Goal: Task Accomplishment & Management: Use online tool/utility

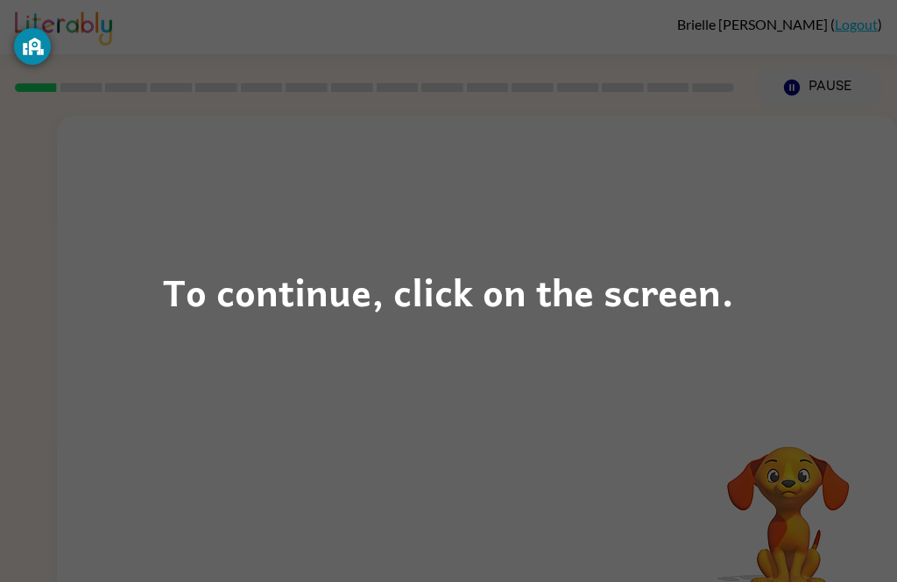
click at [229, 316] on div "To continue, click on the screen." at bounding box center [448, 292] width 571 height 60
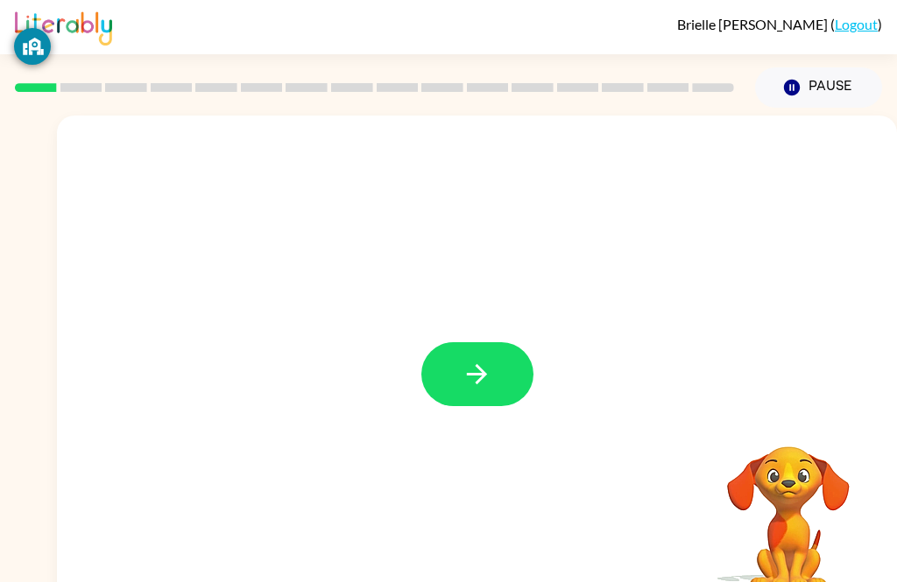
click at [497, 369] on button "button" at bounding box center [477, 374] width 112 height 64
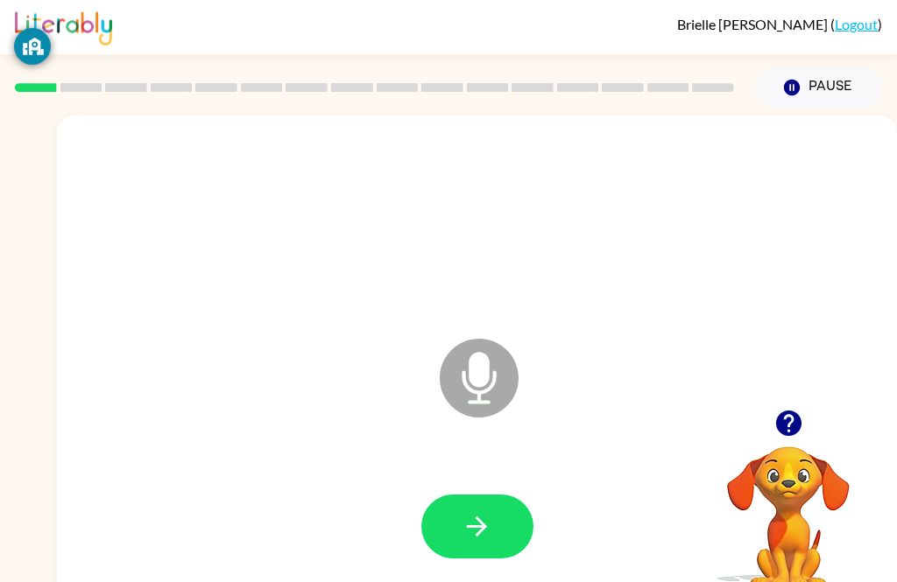
click at [490, 517] on icon "button" at bounding box center [476, 526] width 31 height 31
click at [481, 497] on button "button" at bounding box center [477, 527] width 112 height 64
click at [483, 506] on button "button" at bounding box center [477, 527] width 112 height 64
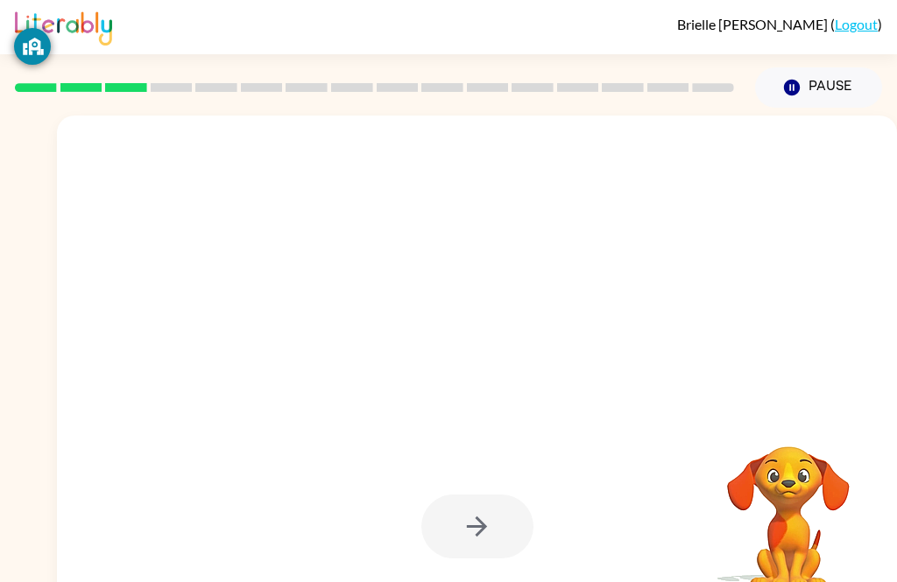
click at [589, 544] on div at bounding box center [476, 527] width 805 height 144
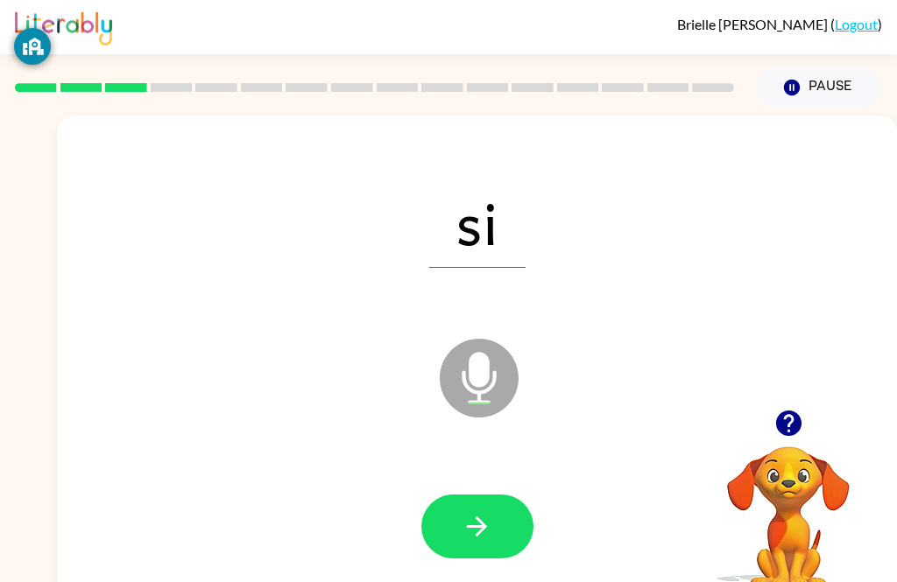
click at [478, 528] on icon "button" at bounding box center [477, 527] width 20 height 20
click at [484, 544] on button "button" at bounding box center [477, 527] width 112 height 64
click at [482, 543] on button "button" at bounding box center [477, 527] width 112 height 64
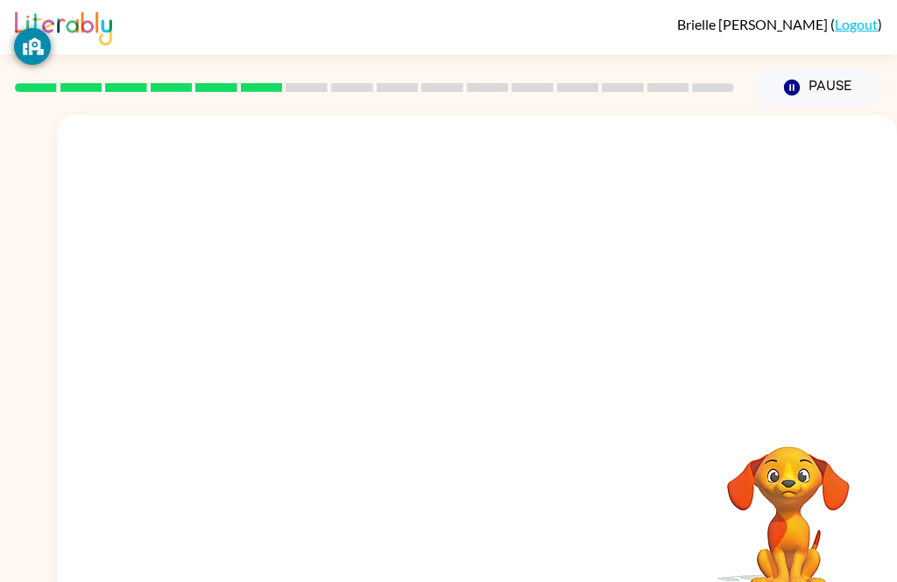
click at [783, 76] on button "Pause Pause" at bounding box center [818, 87] width 127 height 40
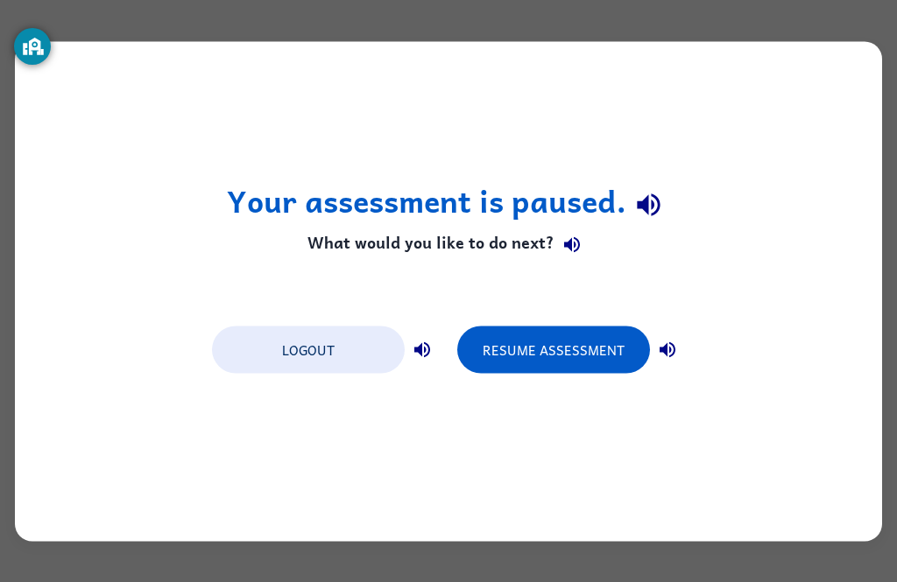
click at [10, 42] on div "Your assessment is paused. What would you like to do next? Logout Resume Assess…" at bounding box center [448, 291] width 897 height 582
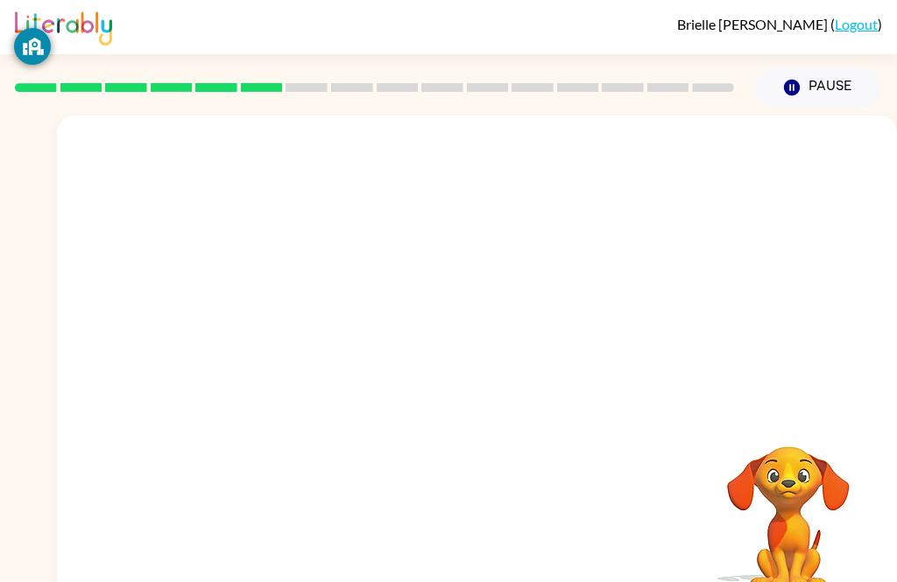
click at [785, 510] on video "Your browser must support playing .mp4 files to use Literably. Please try using…" at bounding box center [788, 506] width 175 height 175
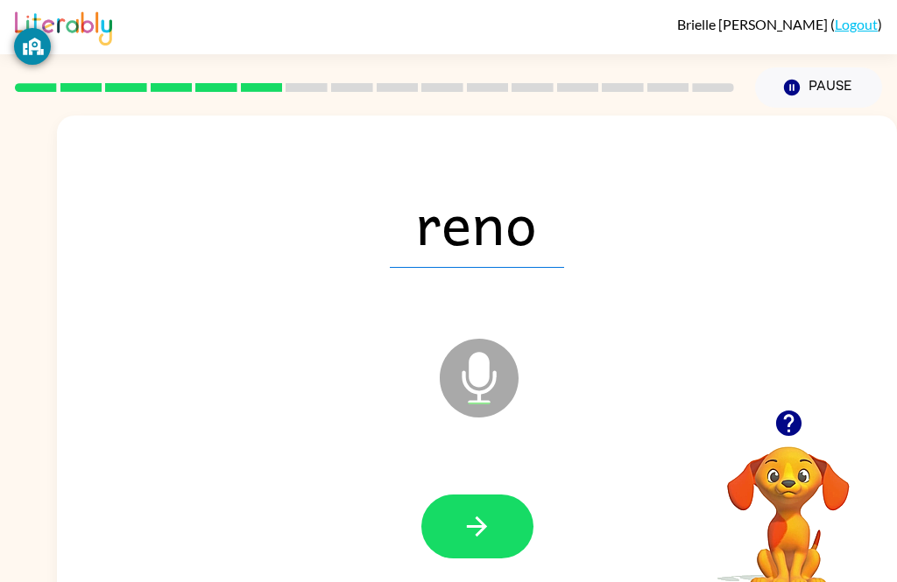
click at [813, 356] on div "reno Microphone The Microphone is here when it is your turn to talk" at bounding box center [477, 366] width 840 height 500
click at [482, 541] on icon "button" at bounding box center [476, 526] width 31 height 31
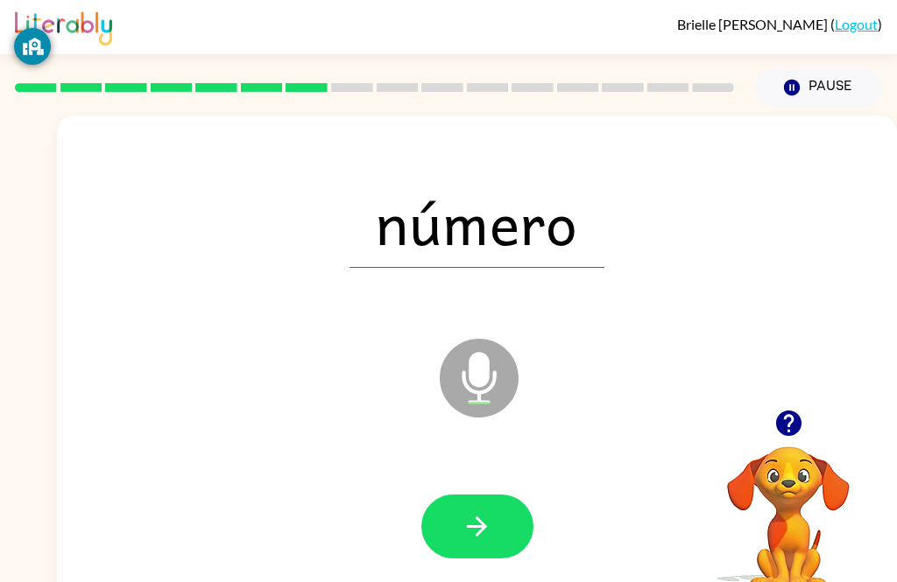
click at [490, 531] on icon "button" at bounding box center [476, 526] width 31 height 31
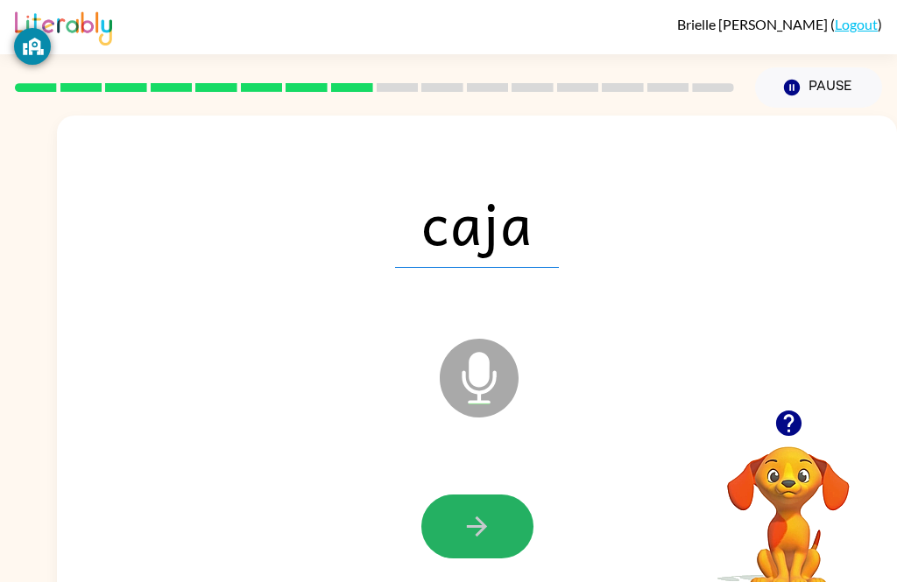
click at [484, 528] on icon "button" at bounding box center [477, 527] width 20 height 20
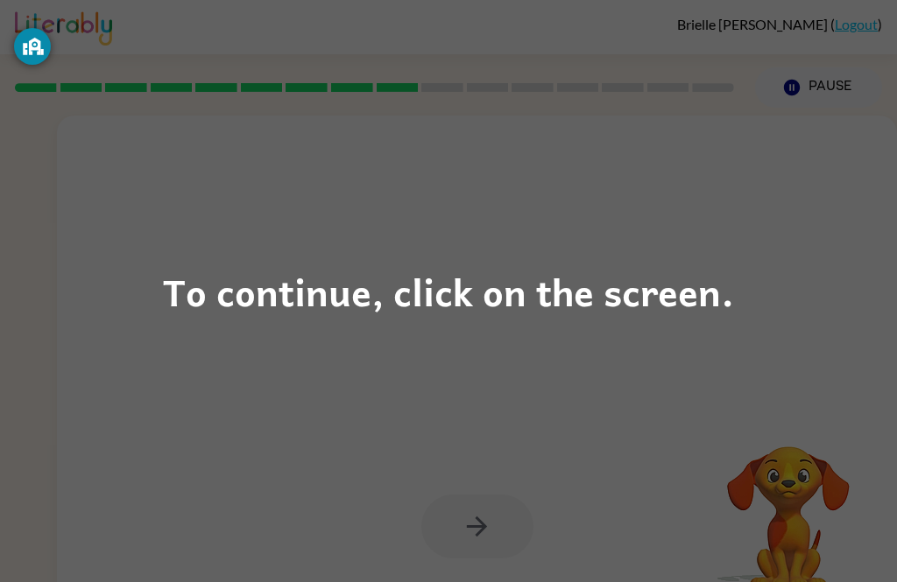
click at [662, 288] on div "To continue, click on the screen." at bounding box center [448, 292] width 571 height 60
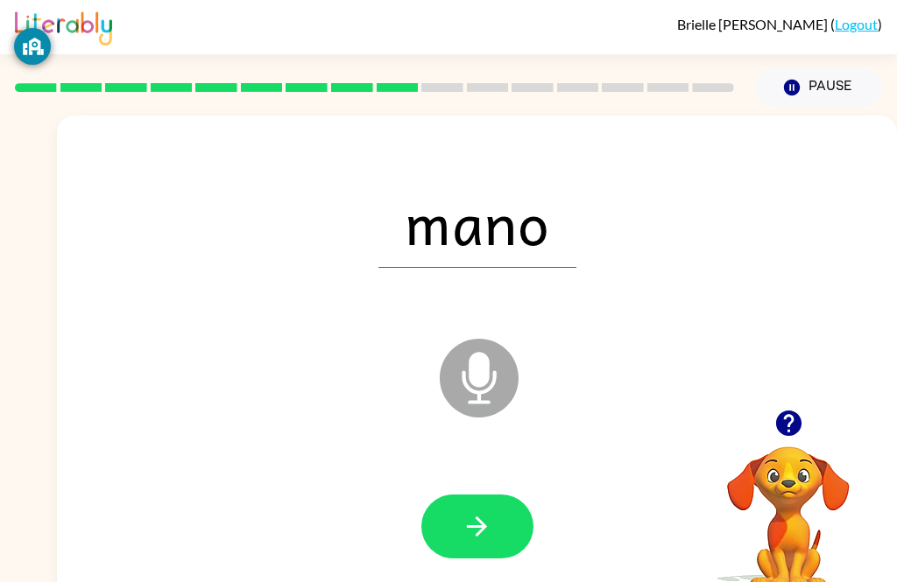
click at [486, 532] on icon "button" at bounding box center [476, 526] width 31 height 31
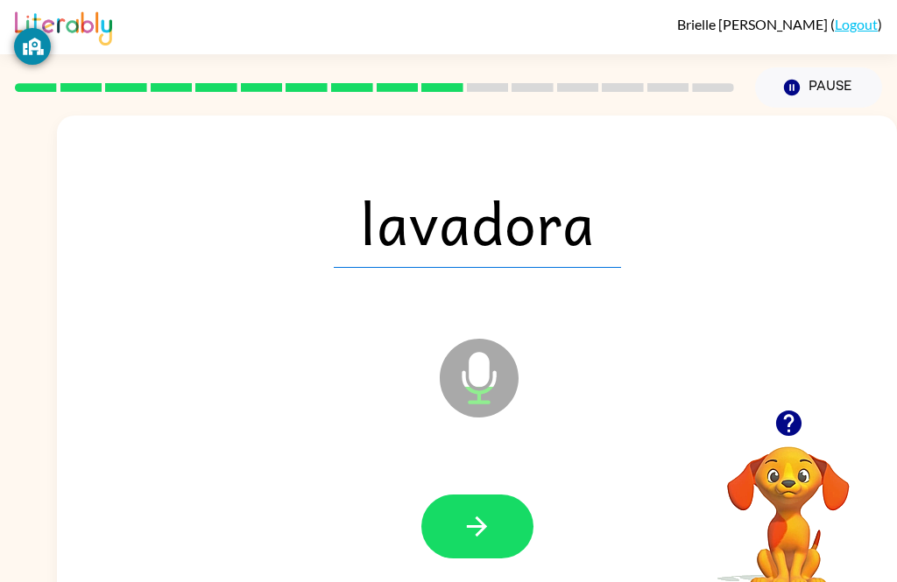
click at [497, 542] on button "button" at bounding box center [477, 527] width 112 height 64
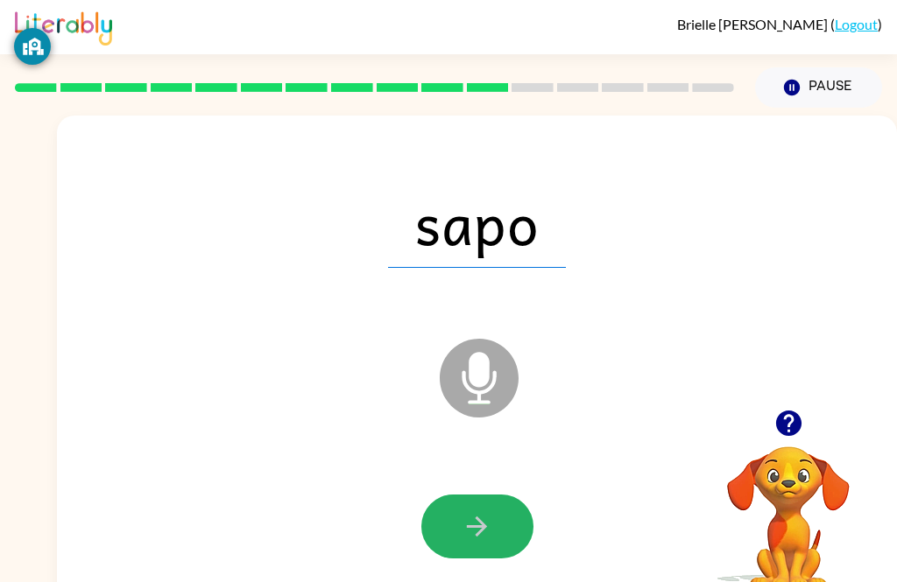
click at [497, 527] on button "button" at bounding box center [477, 527] width 112 height 64
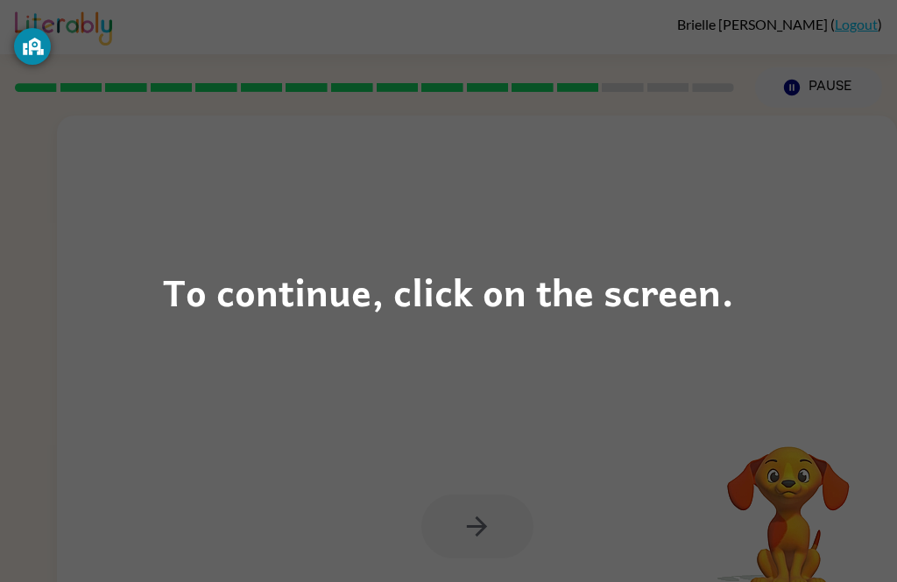
click at [581, 274] on div "To continue, click on the screen." at bounding box center [448, 292] width 571 height 60
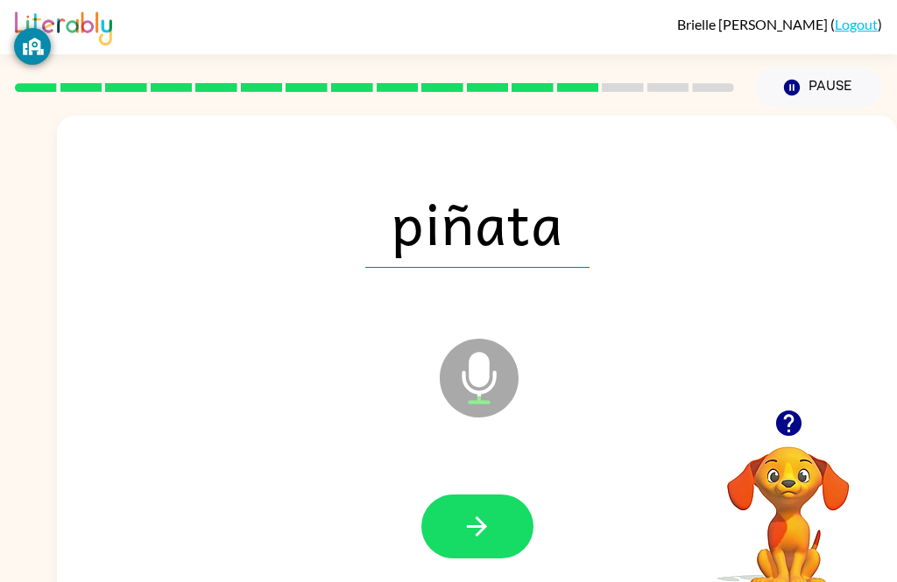
click at [494, 521] on button "button" at bounding box center [477, 527] width 112 height 64
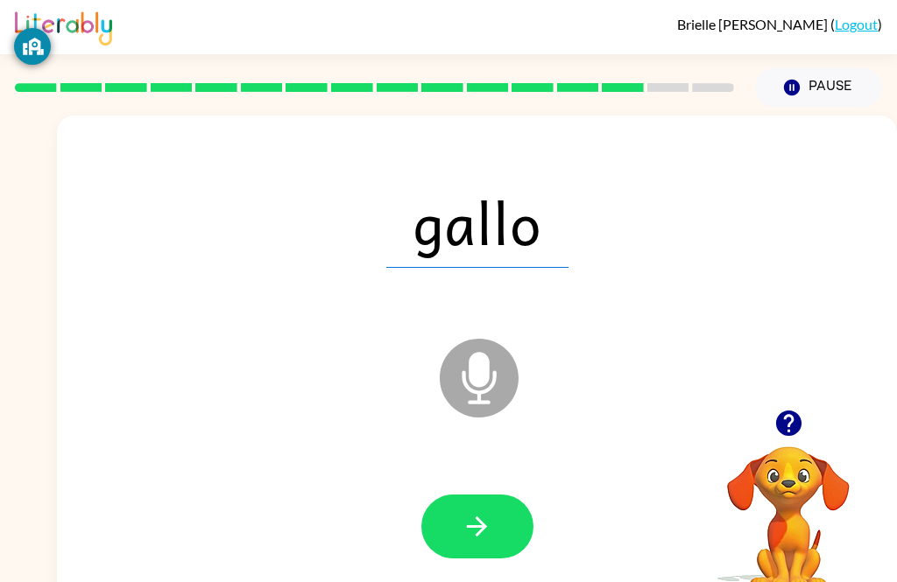
click at [504, 546] on button "button" at bounding box center [477, 527] width 112 height 64
